Goal: Task Accomplishment & Management: Manage account settings

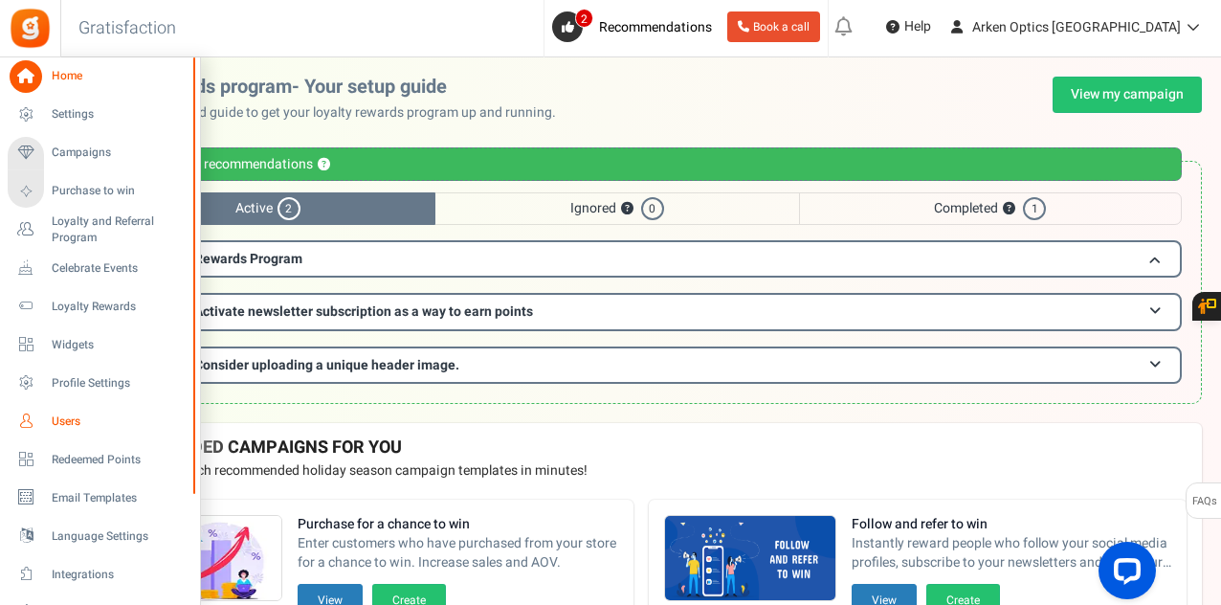
click at [67, 420] on span "Users" at bounding box center [119, 421] width 134 height 16
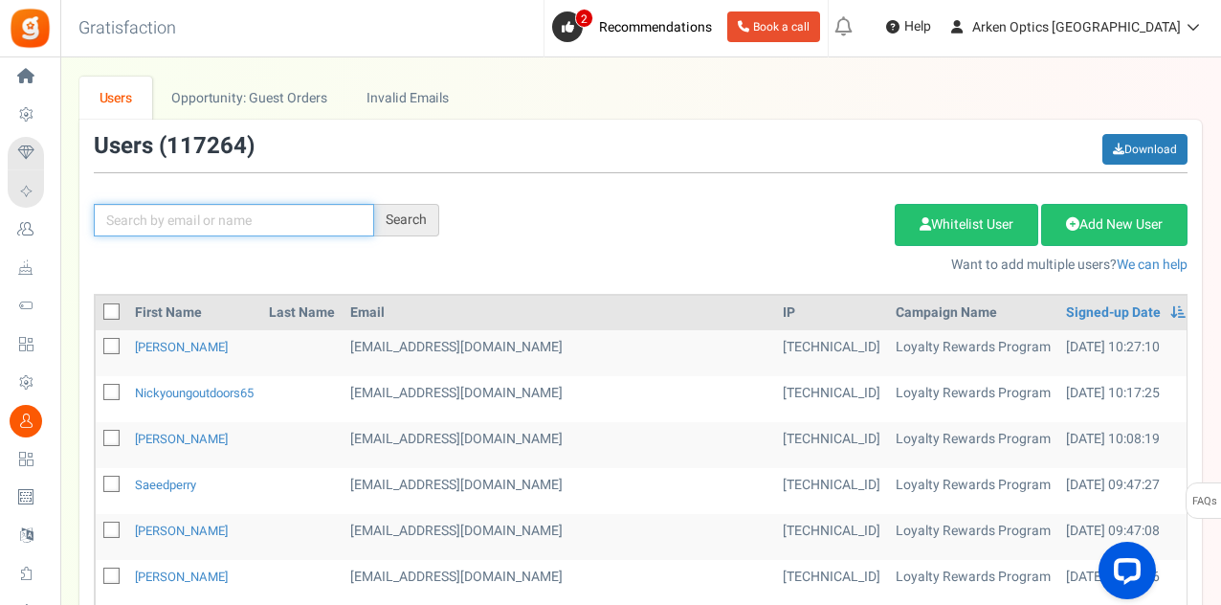
click at [233, 206] on input "text" at bounding box center [234, 220] width 280 height 33
paste input "[EMAIL_ADDRESS][DOMAIN_NAME]"
type input "[EMAIL_ADDRESS][DOMAIN_NAME]"
click at [427, 206] on div "Search" at bounding box center [406, 220] width 65 height 33
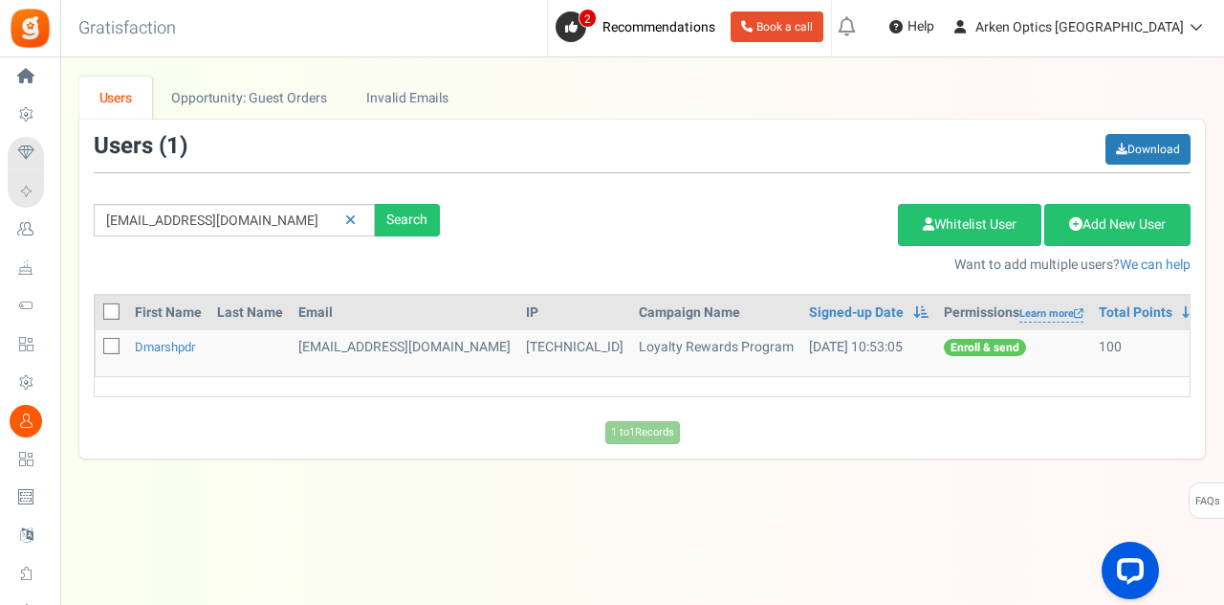
drag, startPoint x: 422, startPoint y: 208, endPoint x: 253, endPoint y: 434, distance: 282.4
click at [253, 434] on div "1 to 1 Records Loading..." at bounding box center [642, 432] width 1126 height 23
click at [153, 347] on link "dmarshpdr" at bounding box center [165, 347] width 60 height 18
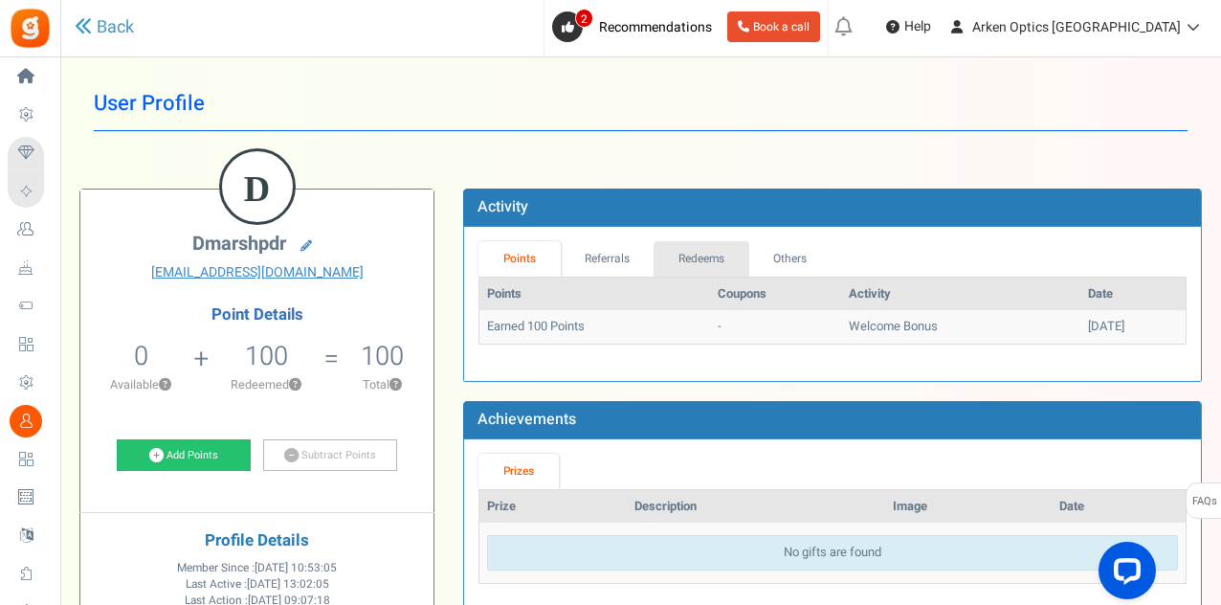
click at [682, 257] on link "Redeems" at bounding box center [701, 258] width 96 height 35
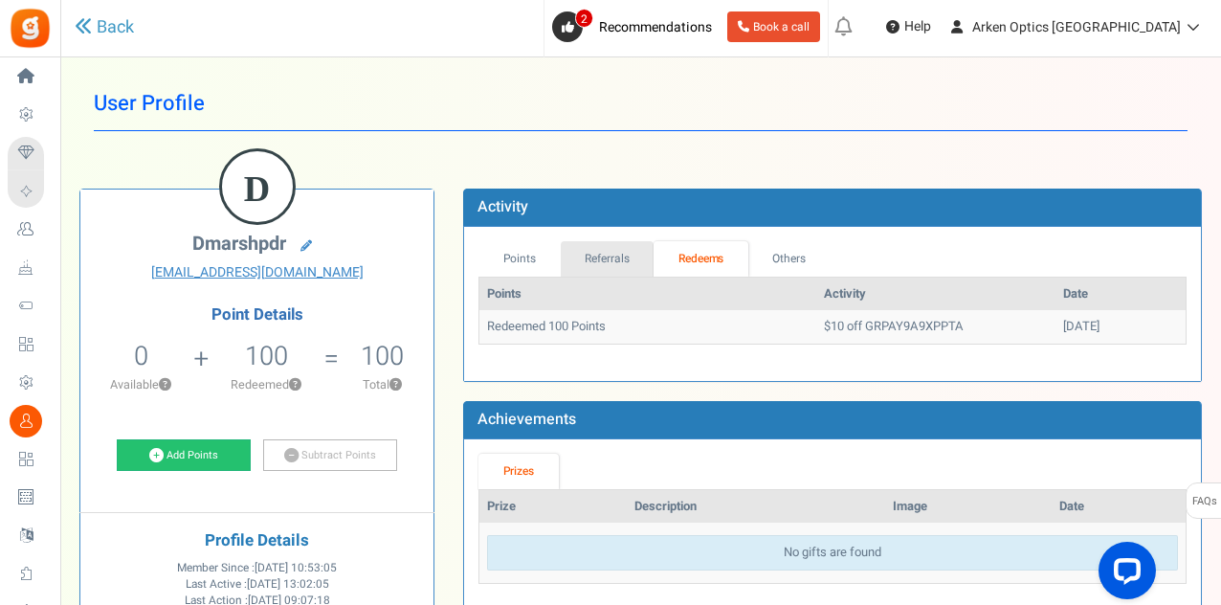
click at [631, 257] on link "Referrals" at bounding box center [608, 258] width 94 height 35
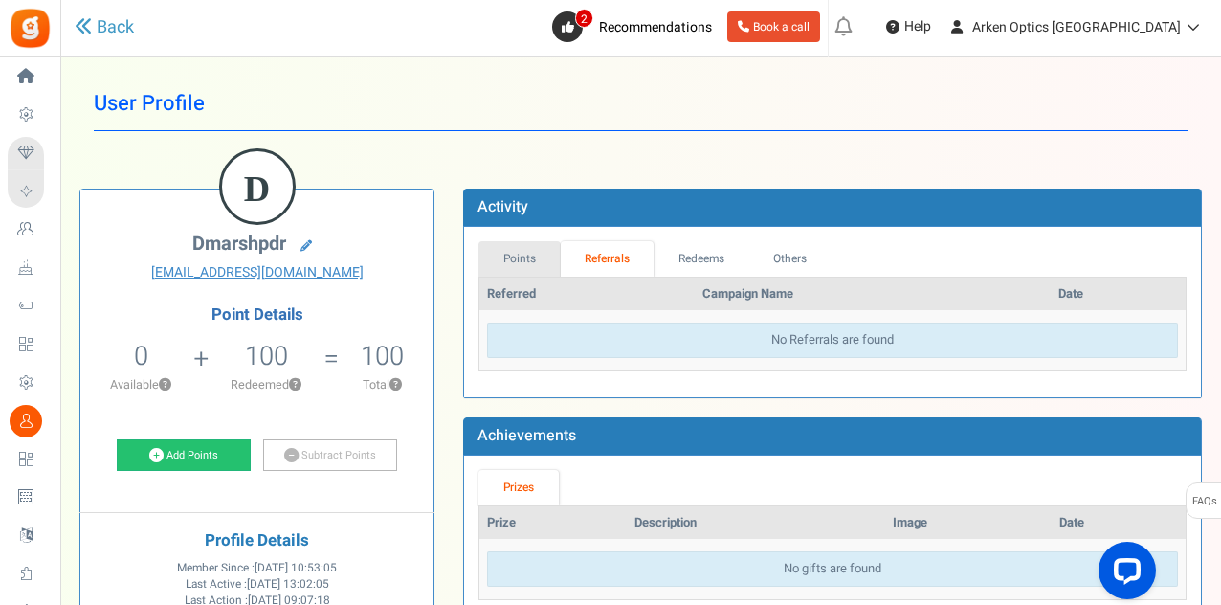
click at [553, 254] on link "Points" at bounding box center [519, 258] width 82 height 35
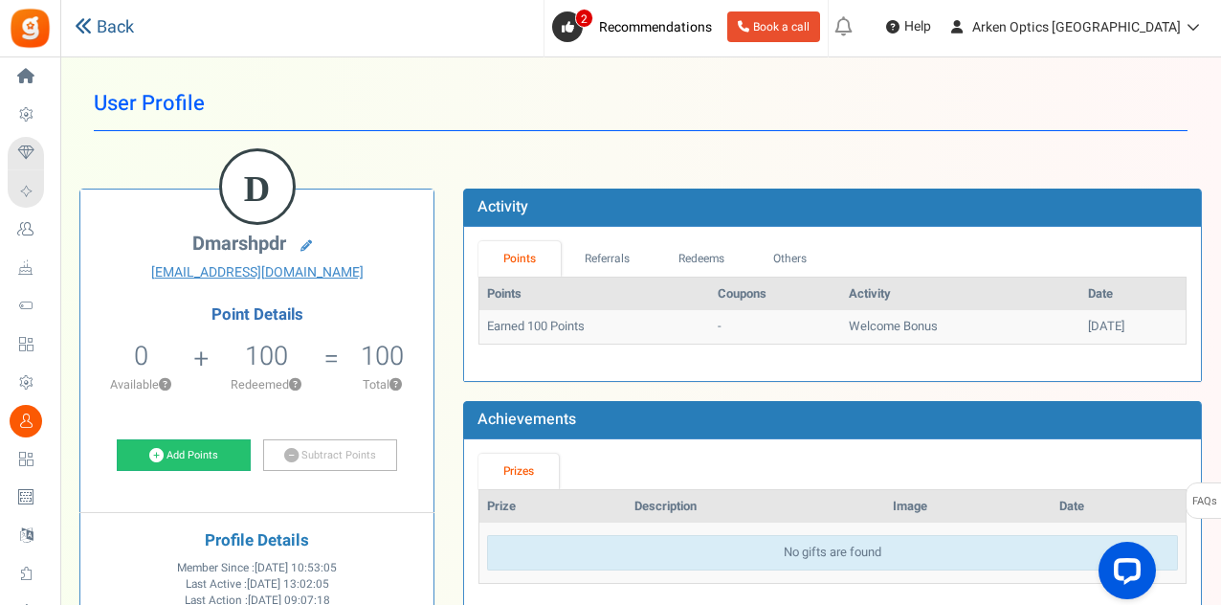
click at [103, 20] on link "Back" at bounding box center [104, 27] width 59 height 25
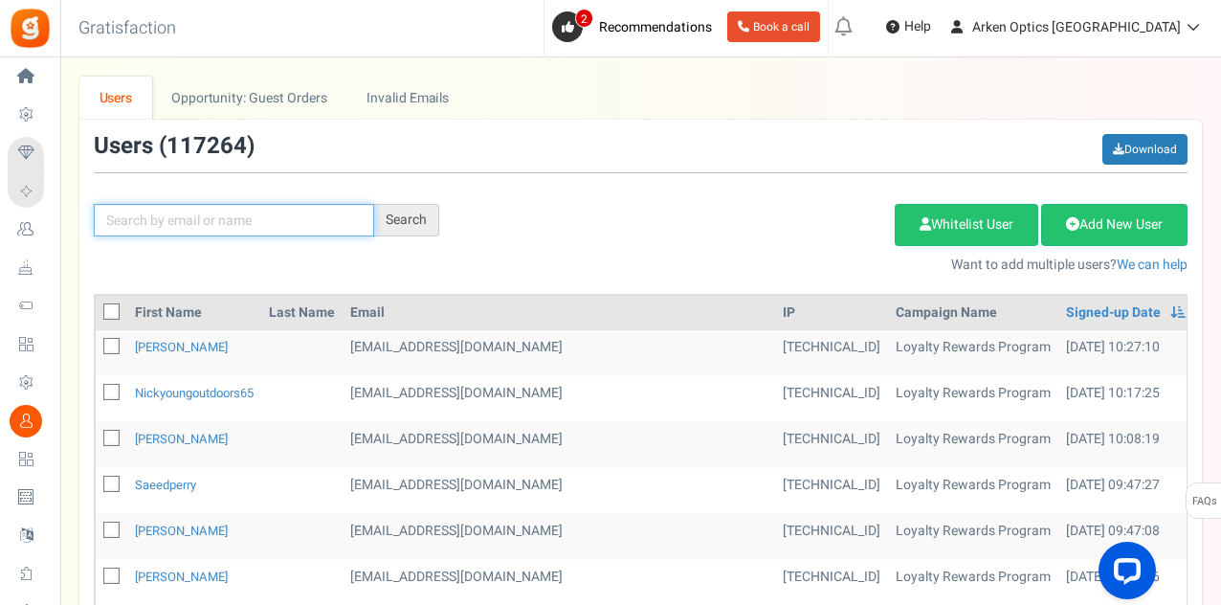
drag, startPoint x: 261, startPoint y: 215, endPoint x: 325, endPoint y: 206, distance: 64.8
click at [260, 215] on input "text" at bounding box center [234, 220] width 280 height 33
paste input "[PERSON_NAME]"
type input "[PERSON_NAME]"
click at [413, 222] on div "Search" at bounding box center [406, 220] width 65 height 33
